Goal: Information Seeking & Learning: Compare options

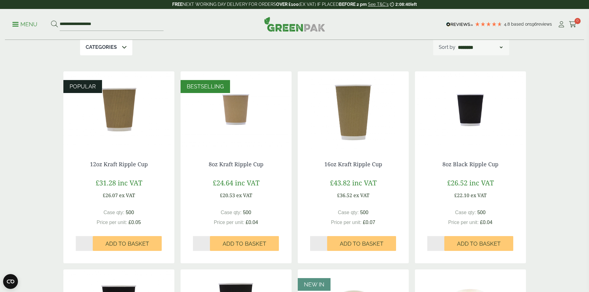
click at [511, 216] on div "Case qty: 500 Price per unit: £0.04" at bounding box center [471, 217] width 86 height 17
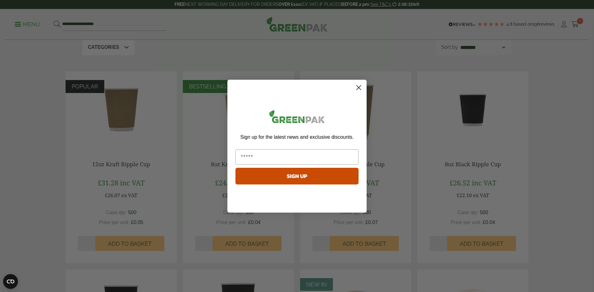
click at [358, 84] on circle "Close dialog" at bounding box center [359, 87] width 10 height 10
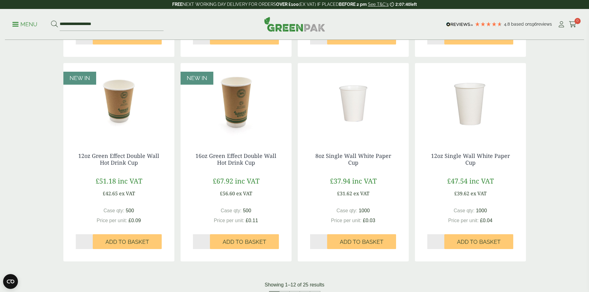
scroll to position [526, 0]
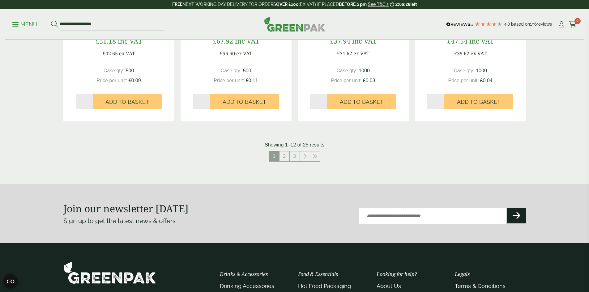
scroll to position [650, 0]
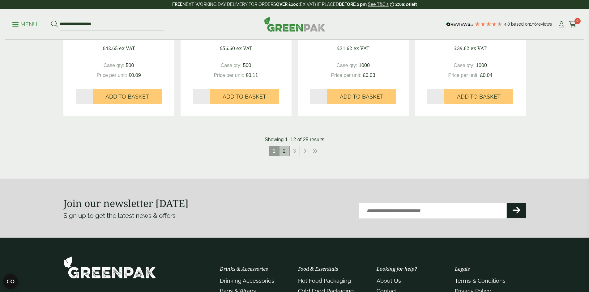
click at [286, 149] on link "2" at bounding box center [285, 151] width 10 height 10
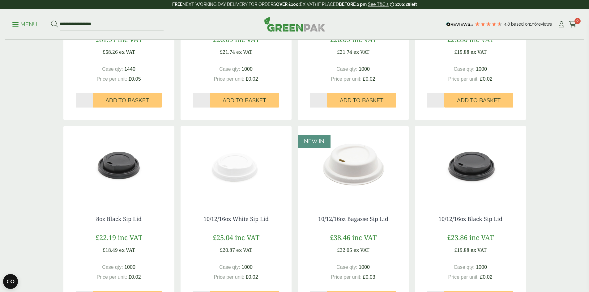
scroll to position [464, 0]
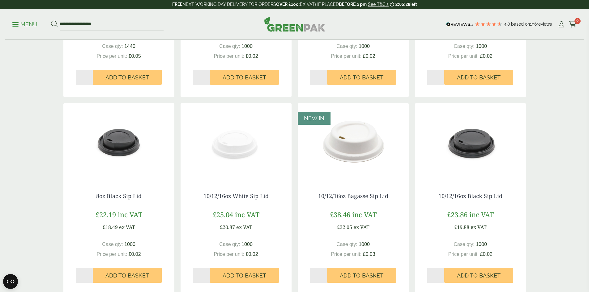
click at [375, 163] on img at bounding box center [353, 141] width 111 height 77
click at [127, 162] on img at bounding box center [118, 141] width 111 height 77
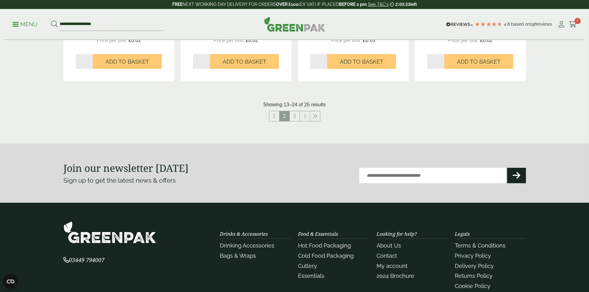
scroll to position [681, 0]
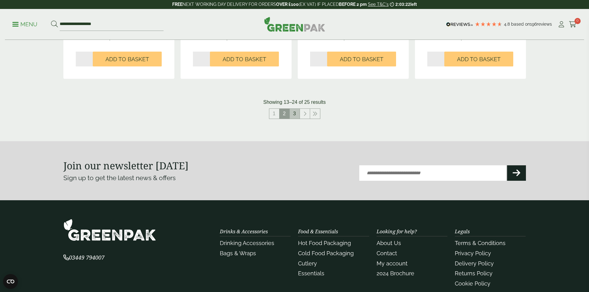
click at [296, 113] on link "3" at bounding box center [295, 114] width 10 height 10
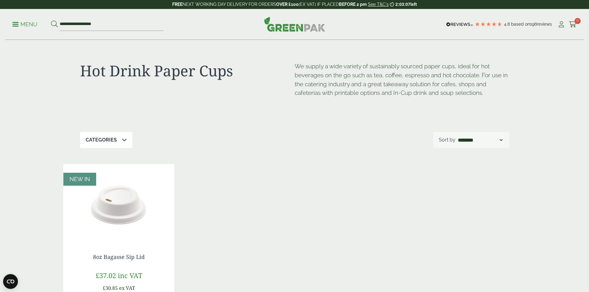
click at [286, 28] on img at bounding box center [294, 24] width 61 height 15
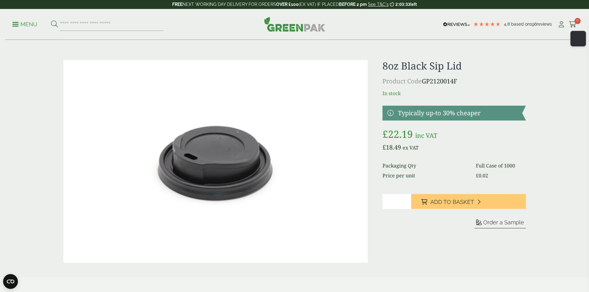
click at [436, 65] on h1 "8oz Black Sip Lid" at bounding box center [454, 66] width 143 height 12
click at [443, 64] on h1 "8oz Black Sip Lid" at bounding box center [454, 66] width 143 height 12
click at [465, 64] on h1 "8oz Black Sip Lid" at bounding box center [454, 66] width 143 height 12
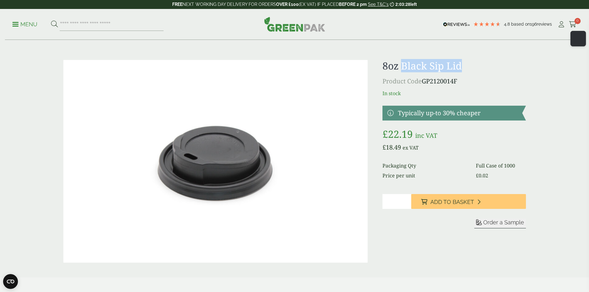
drag, startPoint x: 465, startPoint y: 64, endPoint x: 401, endPoint y: 65, distance: 64.4
click at [401, 65] on h1 "8oz Black Sip Lid" at bounding box center [454, 66] width 143 height 12
copy h1 "Black Sip Lid"
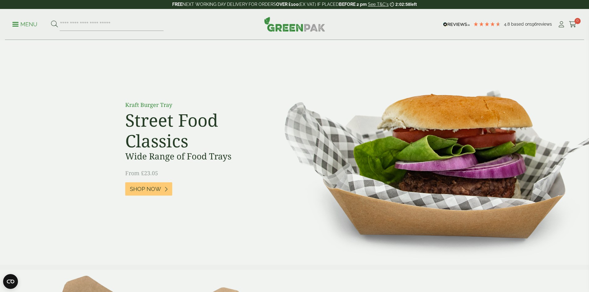
click at [465, 180] on div "Kraft Burger Tray Street Food Classics Wide Range of Food Trays From £23.05 Sho…" at bounding box center [295, 153] width 353 height 146
click at [457, 172] on div "Kraft Burger Tray Street Food Classics Wide Range of Food Trays From £23.05 Sho…" at bounding box center [295, 153] width 353 height 146
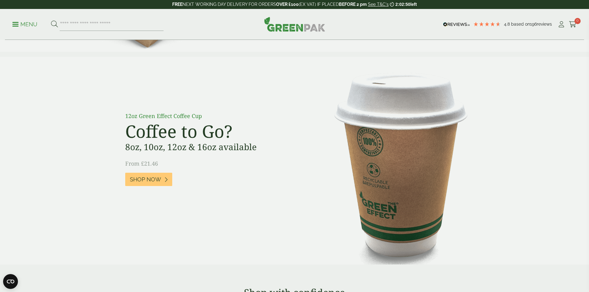
scroll to position [433, 0]
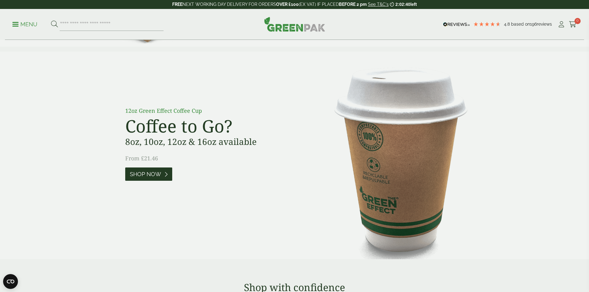
click at [160, 176] on span "Shop Now" at bounding box center [145, 174] width 31 height 7
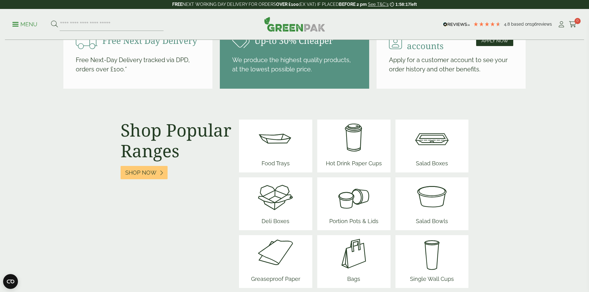
scroll to position [743, 0]
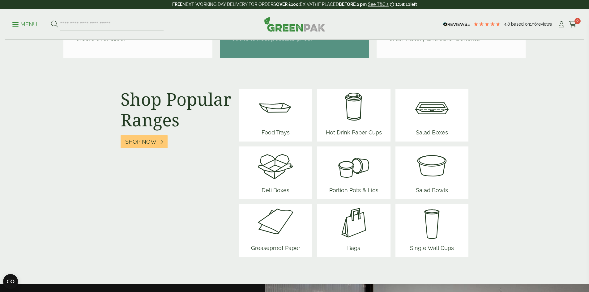
click at [279, 231] on img at bounding box center [276, 223] width 54 height 37
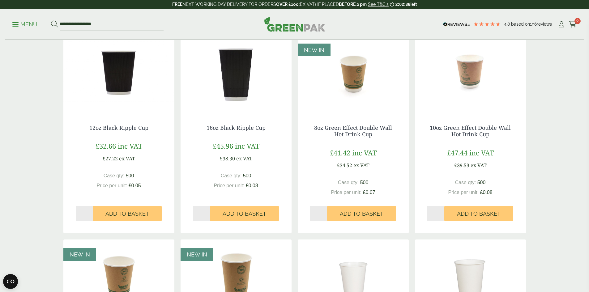
scroll to position [340, 0]
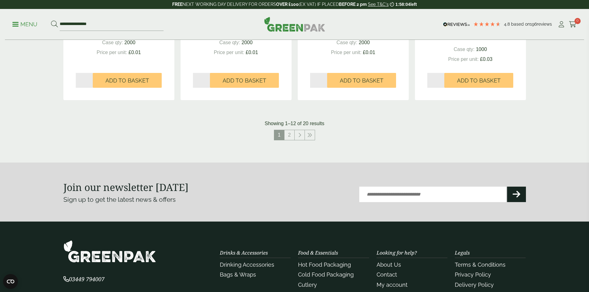
scroll to position [650, 0]
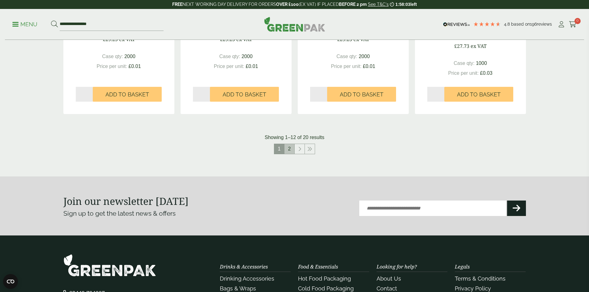
click at [292, 151] on link "2" at bounding box center [290, 149] width 10 height 10
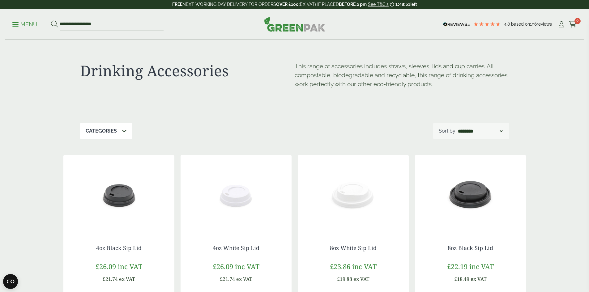
click at [16, 24] on span at bounding box center [15, 24] width 6 height 1
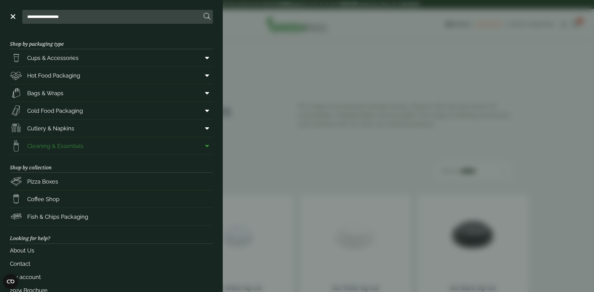
click at [59, 148] on span "Cleaning & Essentials" at bounding box center [55, 146] width 56 height 8
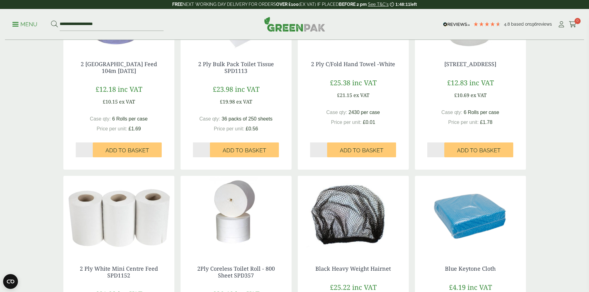
scroll to position [371, 0]
